Goal: Information Seeking & Learning: Learn about a topic

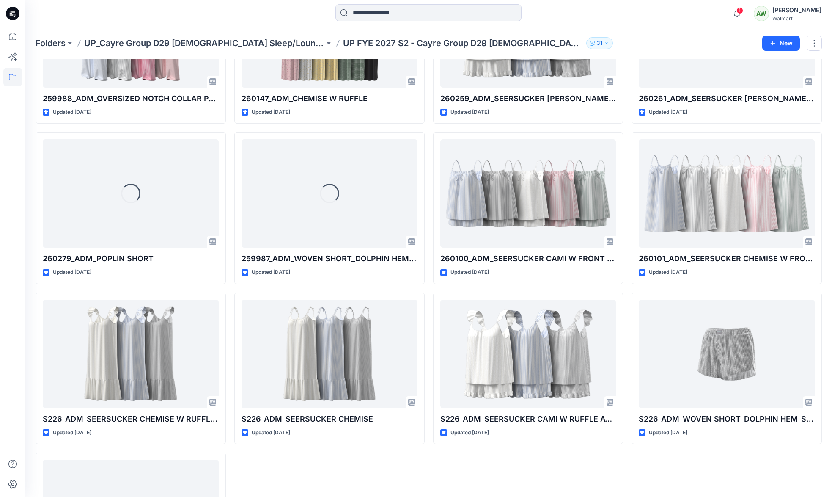
scroll to position [1081, 0]
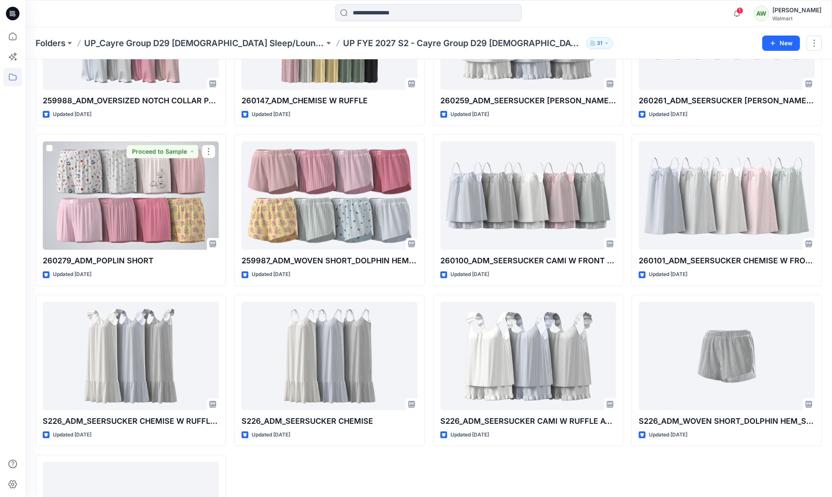
click at [101, 180] on div at bounding box center [131, 195] width 176 height 108
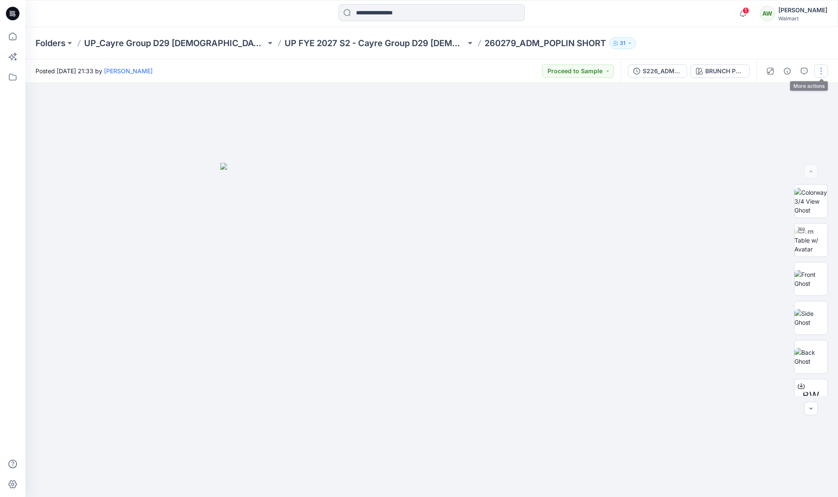
click at [821, 70] on button "button" at bounding box center [822, 71] width 14 height 14
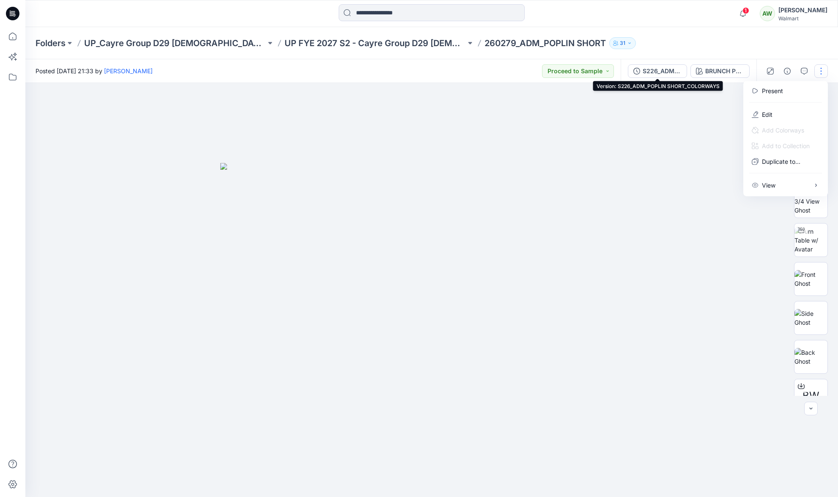
click at [664, 70] on div "S226_ADM_POPLIN SHORT_COLORWAYS" at bounding box center [662, 70] width 39 height 9
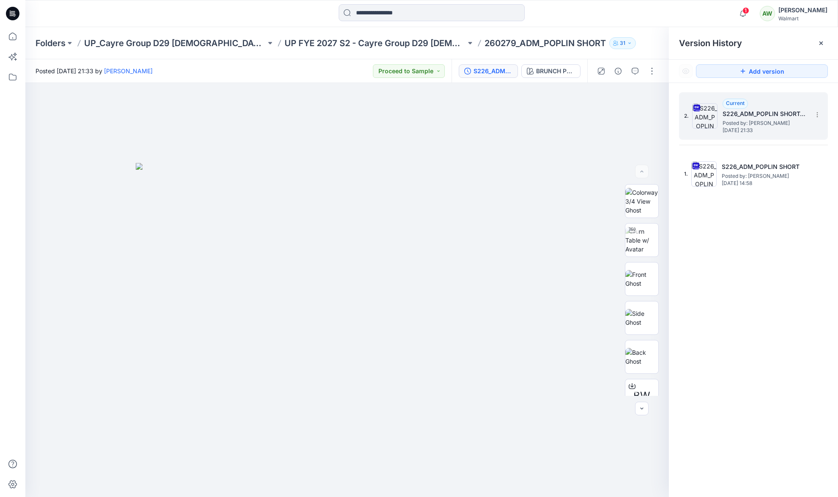
drag, startPoint x: 752, startPoint y: 122, endPoint x: 734, endPoint y: 113, distance: 20.1
click at [752, 122] on span "Posted by: [PERSON_NAME]" at bounding box center [765, 123] width 85 height 8
click at [546, 65] on button "BRUNCH PRINT_WINTER WHITE" at bounding box center [551, 71] width 59 height 14
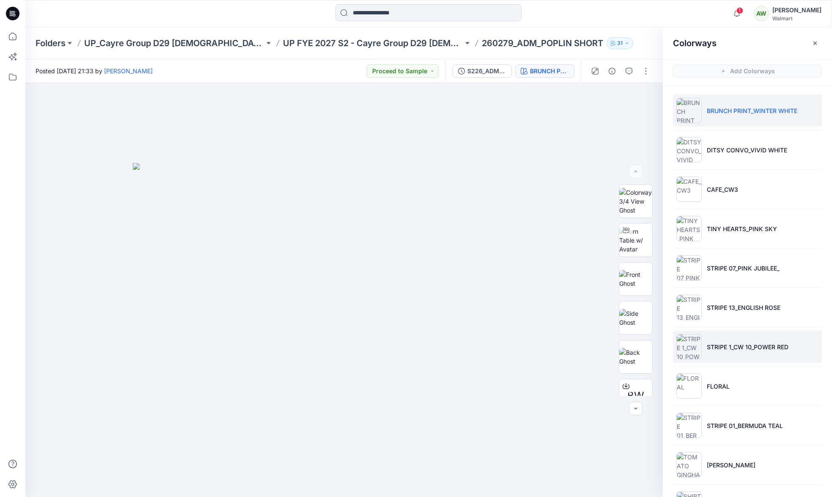
click at [730, 346] on p "STRIPE 1_CW 10_POWER RED" at bounding box center [748, 346] width 82 height 9
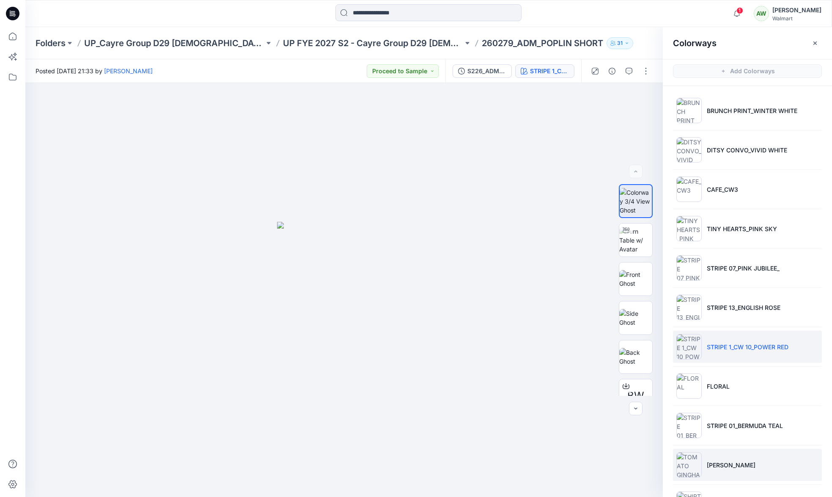
click at [727, 464] on p "[PERSON_NAME]" at bounding box center [731, 464] width 49 height 9
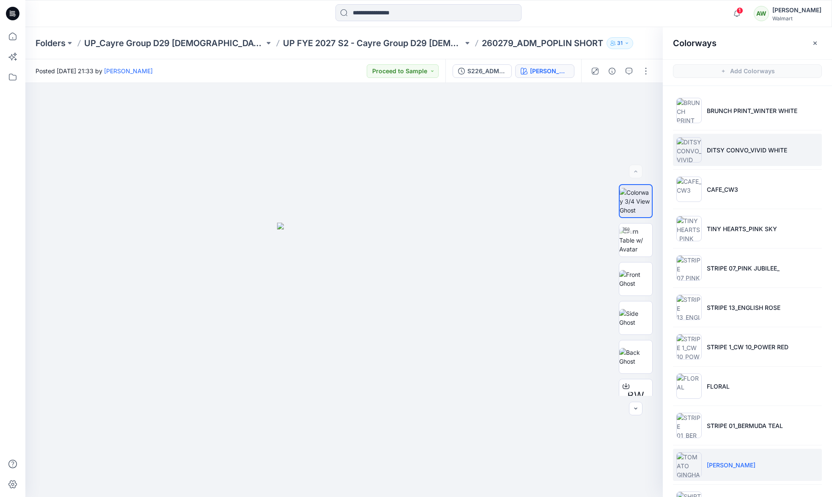
click at [734, 148] on p "DITSY CONVO_VIVID WHITE" at bounding box center [747, 150] width 80 height 9
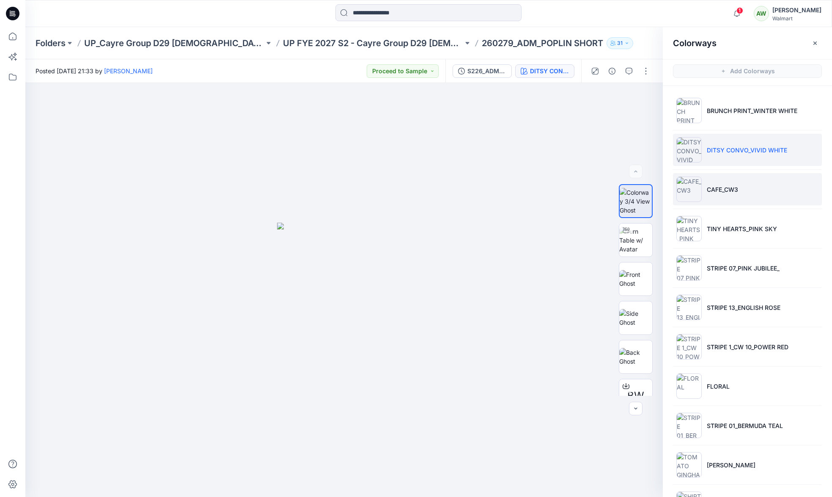
click at [738, 190] on li "CAFE_CW3" at bounding box center [747, 189] width 149 height 32
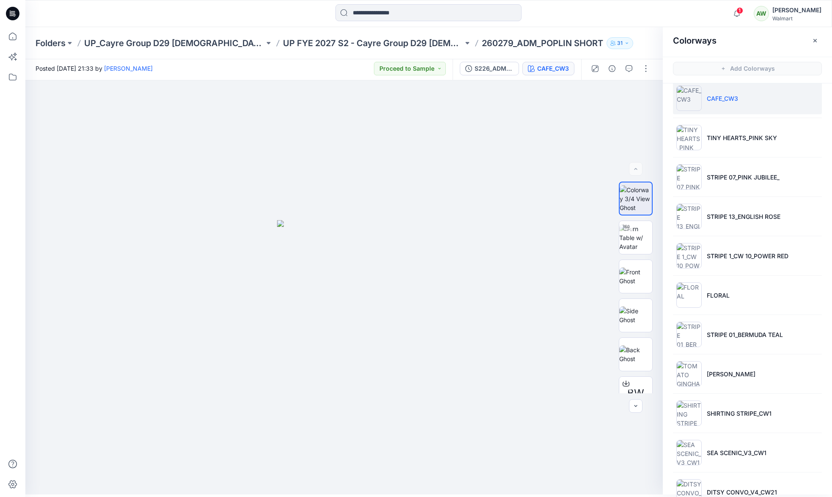
scroll to position [154, 0]
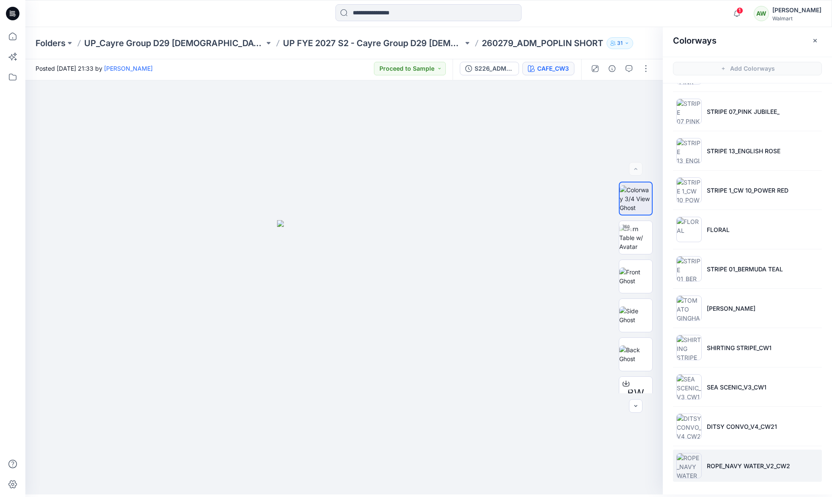
click at [720, 459] on li "ROPE_NAVY WATER_V2_CW2" at bounding box center [747, 465] width 149 height 32
click at [720, 259] on li "STRIPE 01_BERMUDA TEAL" at bounding box center [747, 269] width 149 height 32
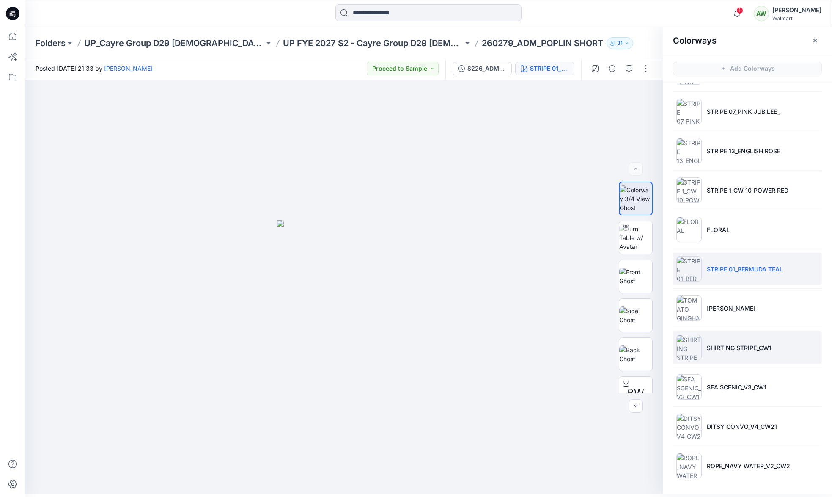
drag, startPoint x: 728, startPoint y: 360, endPoint x: 723, endPoint y: 367, distance: 9.4
click at [728, 360] on li "SHIRTING STRIPE_CW1" at bounding box center [747, 347] width 149 height 32
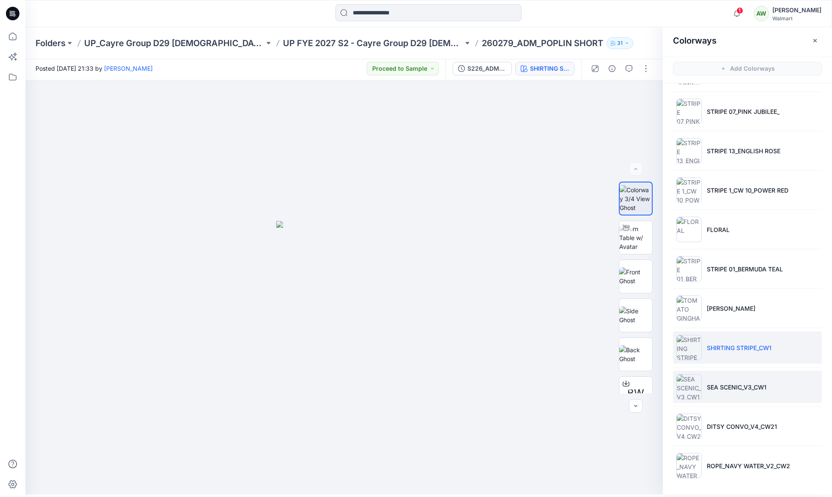
click at [714, 393] on li "SEA SCENIC_V3_CW1" at bounding box center [747, 387] width 149 height 32
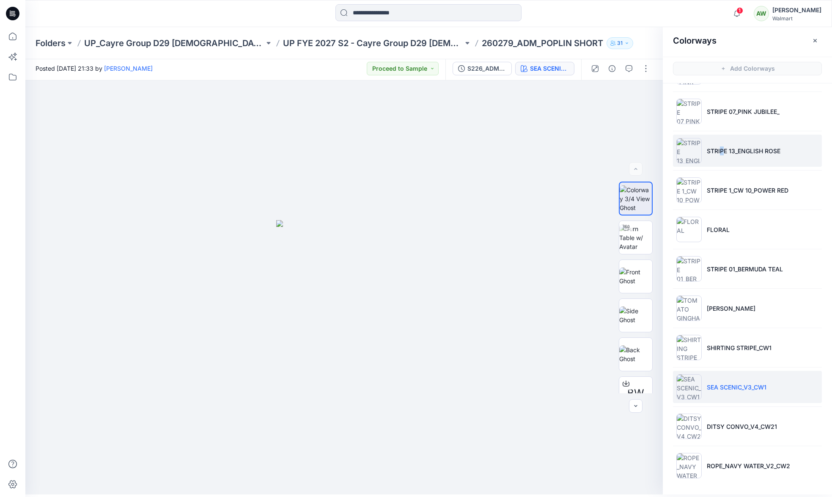
click at [720, 151] on p "STRIPE 13_ENGLISH ROSE" at bounding box center [744, 150] width 74 height 9
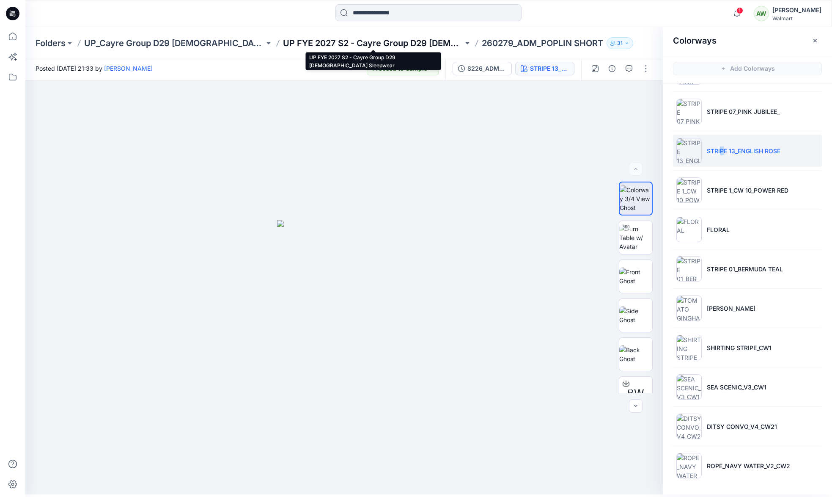
click at [332, 41] on p "UP FYE 2027 S2 - Cayre Group D29 [DEMOGRAPHIC_DATA] Sleepwear" at bounding box center [373, 43] width 180 height 12
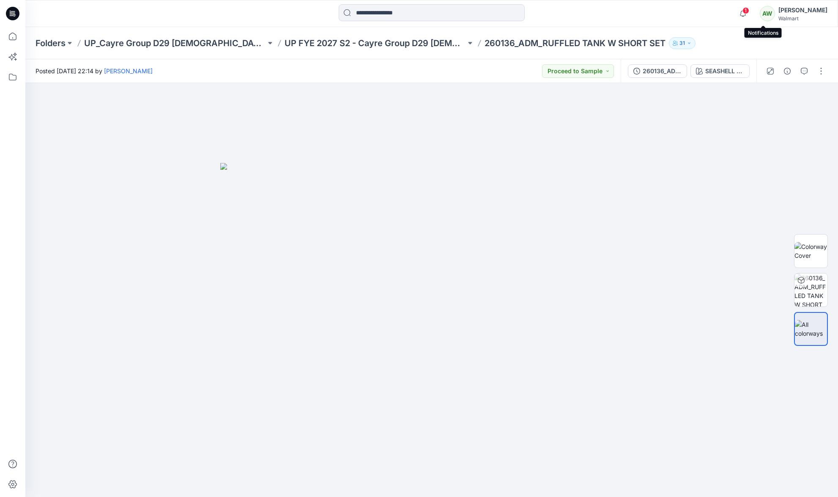
click at [750, 9] on span "1" at bounding box center [746, 10] width 7 height 7
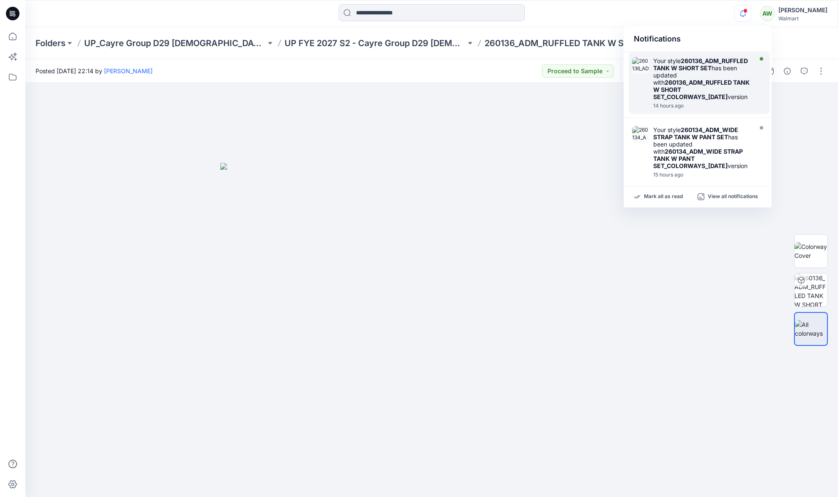
click at [733, 71] on div "Your style 260136_ADM_RUFFLED TANK W SHORT SET has been updated with 260136_ADM…" at bounding box center [702, 78] width 97 height 43
